Goal: Find specific page/section: Find specific page/section

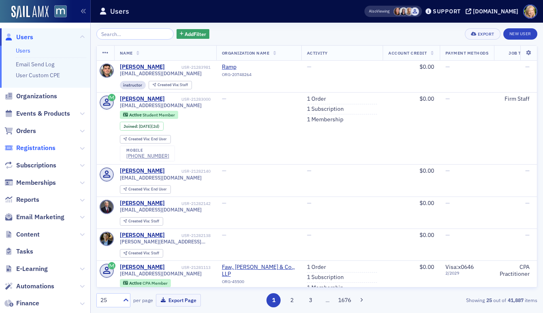
click at [30, 147] on span "Registrations" at bounding box center [35, 148] width 39 height 9
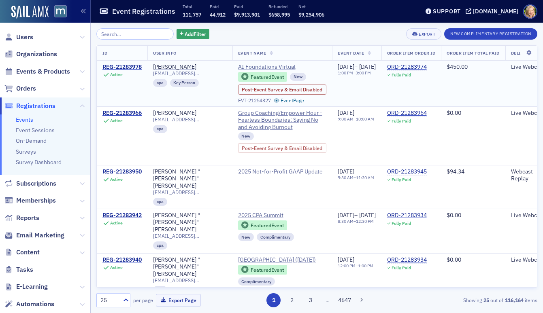
click at [266, 68] on span "AI Foundations Virtual" at bounding box center [275, 67] width 74 height 7
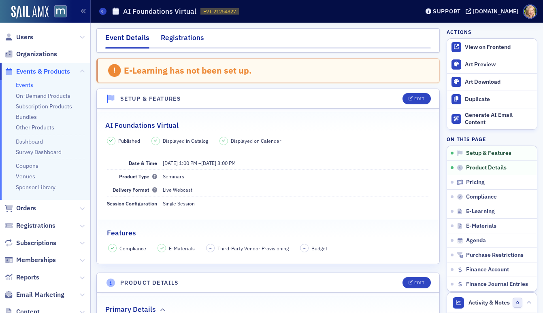
click at [184, 46] on div "Registrations" at bounding box center [182, 39] width 43 height 15
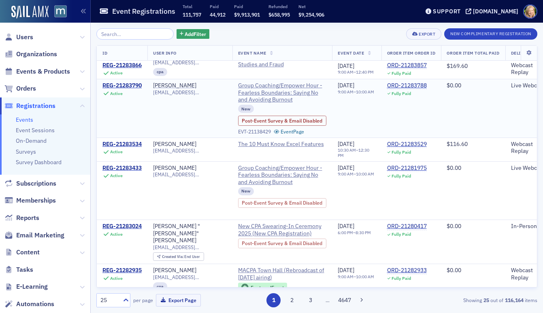
scroll to position [523, 0]
